Goal: Use online tool/utility: Use online tool/utility

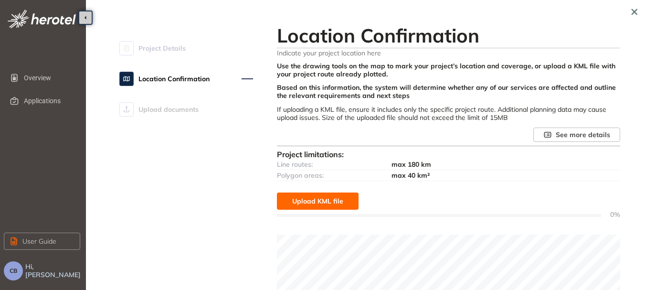
click at [308, 200] on span "Upload KML file" at bounding box center [317, 201] width 51 height 11
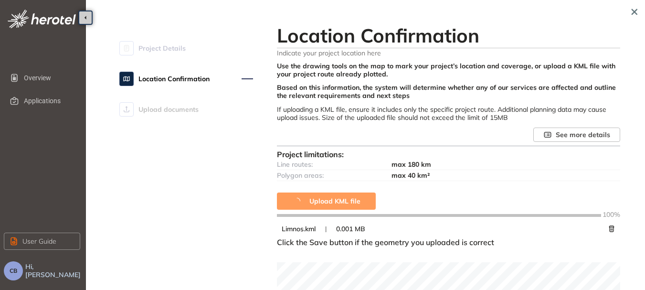
type textarea "**********"
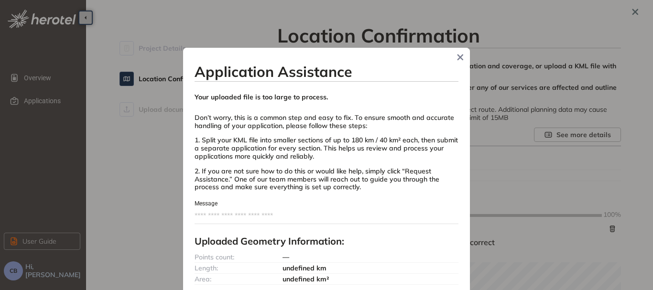
scroll to position [31, 0]
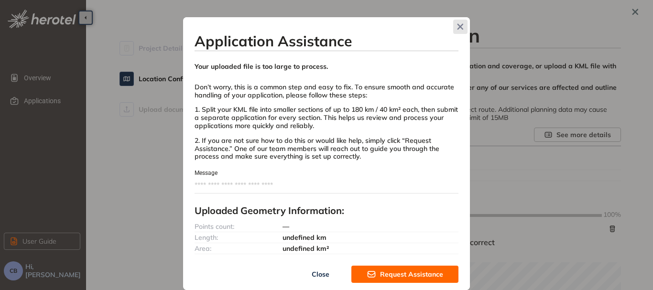
click at [457, 26] on icon "Close" at bounding box center [460, 26] width 7 height 7
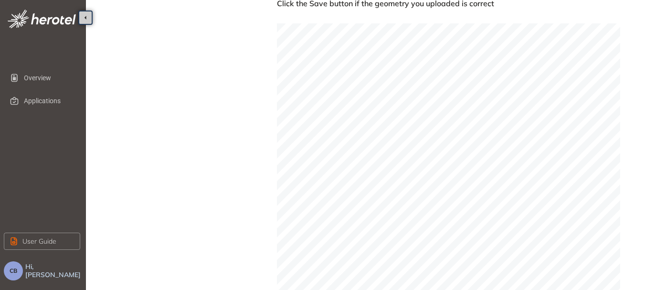
scroll to position [415, 0]
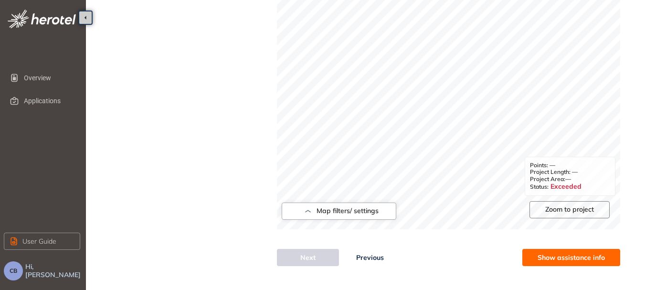
click at [578, 209] on span "Zoom to project" at bounding box center [570, 209] width 49 height 8
click at [560, 258] on span "Show assistance info" at bounding box center [571, 257] width 67 height 11
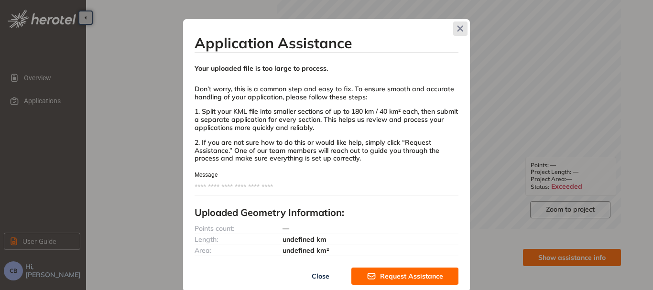
click at [458, 24] on span "Close" at bounding box center [460, 28] width 14 height 14
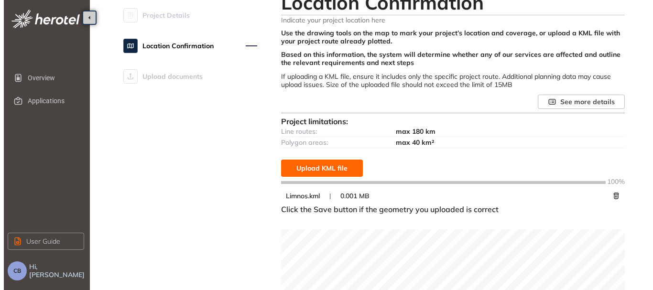
scroll to position [0, 0]
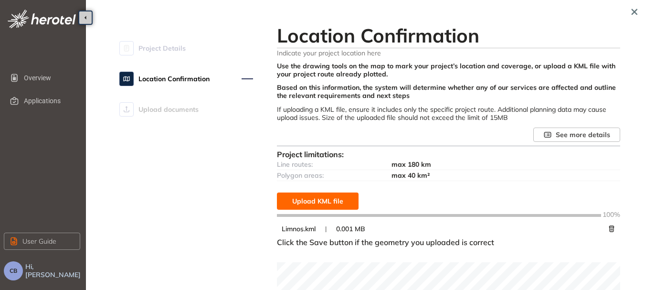
click at [322, 194] on button "Upload KML file" at bounding box center [318, 201] width 82 height 17
click at [324, 196] on span "Upload KML file" at bounding box center [317, 201] width 51 height 11
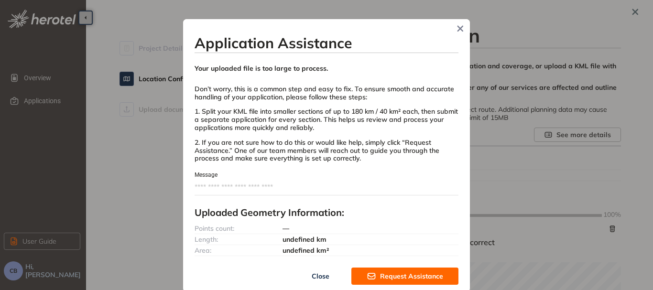
scroll to position [2, 0]
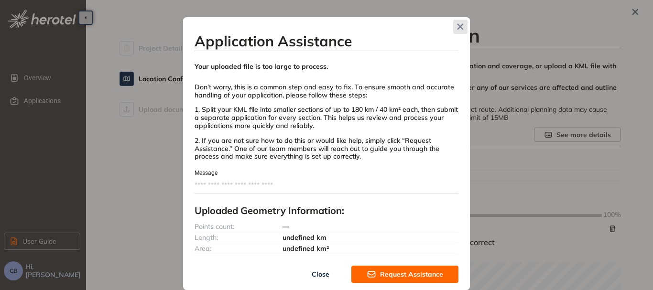
click at [454, 22] on span "Close" at bounding box center [460, 27] width 14 height 14
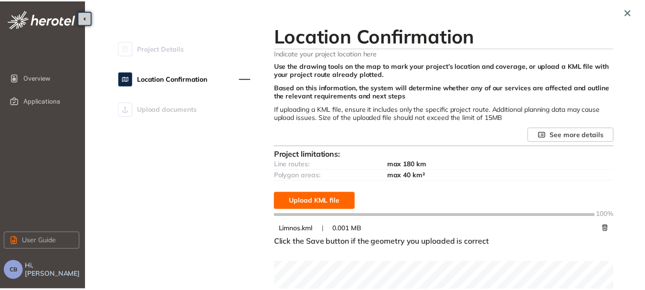
scroll to position [0, 0]
